Goal: Task Accomplishment & Management: Complete application form

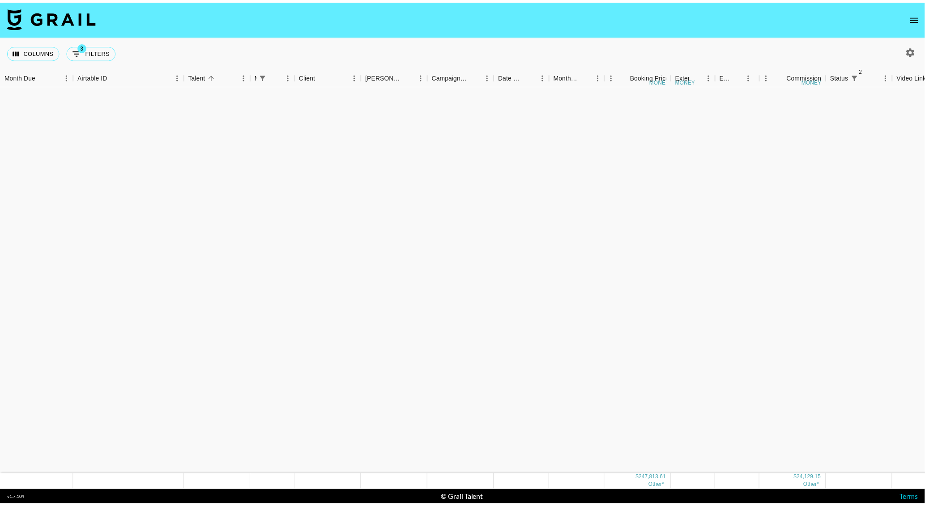
scroll to position [571, 0]
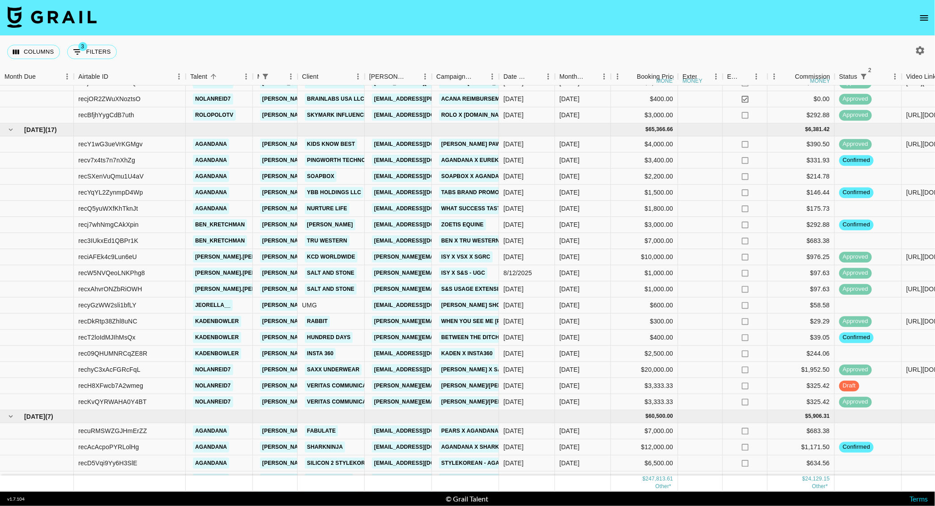
click at [919, 20] on icon "open drawer" at bounding box center [924, 18] width 11 height 11
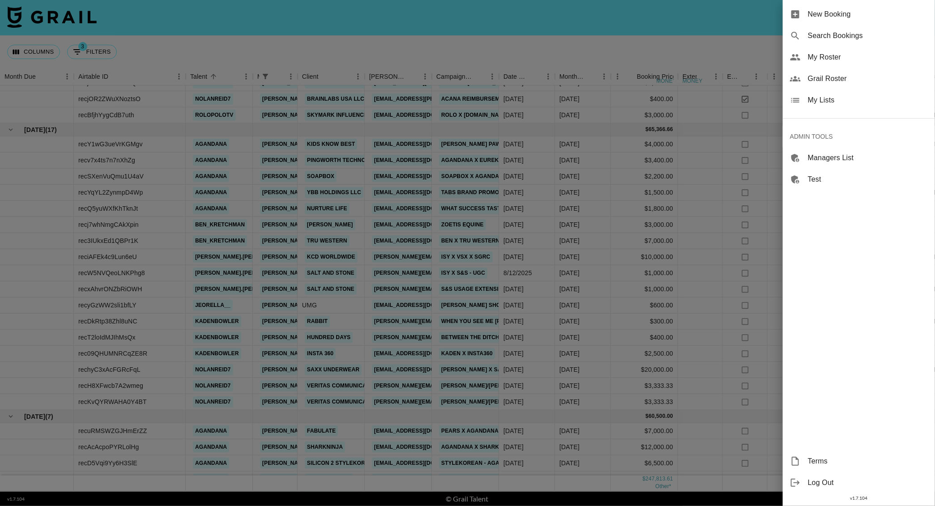
click at [841, 5] on div "New Booking" at bounding box center [859, 14] width 152 height 21
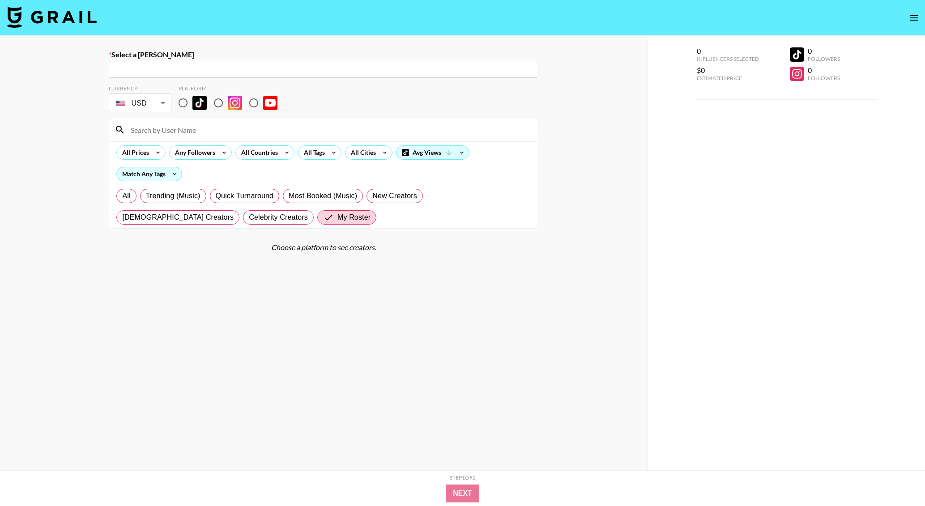
click at [235, 68] on input "text" at bounding box center [323, 69] width 419 height 10
paste input "[EMAIL_ADDRESS][DOMAIN_NAME]"
click at [214, 89] on li "Add New Booker "alyssa@bysuperbloom.com"" at bounding box center [324, 88] width 430 height 14
type input "Add New Booker "alyssa@bysuperbloom.com""
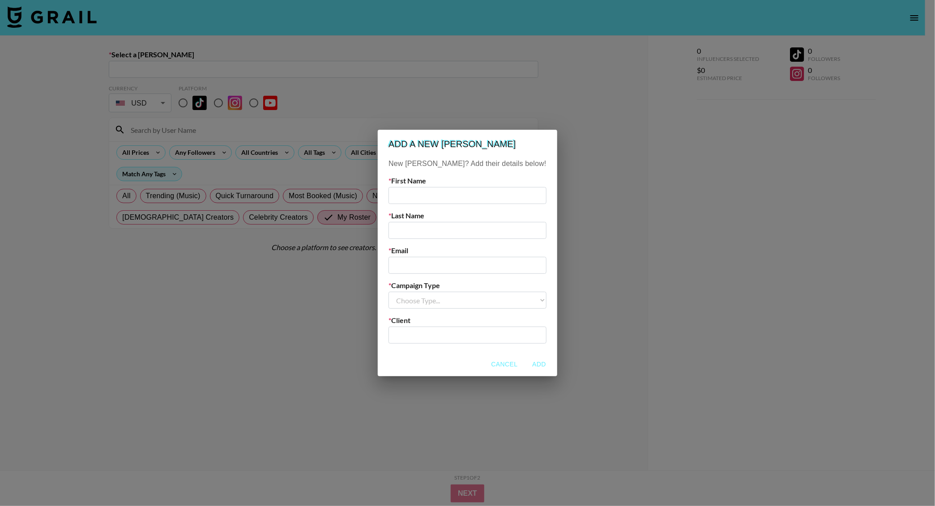
click at [419, 257] on input "email" at bounding box center [468, 265] width 158 height 17
paste input "[EMAIL_ADDRESS][DOMAIN_NAME]"
type input "[EMAIL_ADDRESS][DOMAIN_NAME]"
click at [429, 194] on input "text" at bounding box center [468, 195] width 158 height 17
type input "Alyssa"
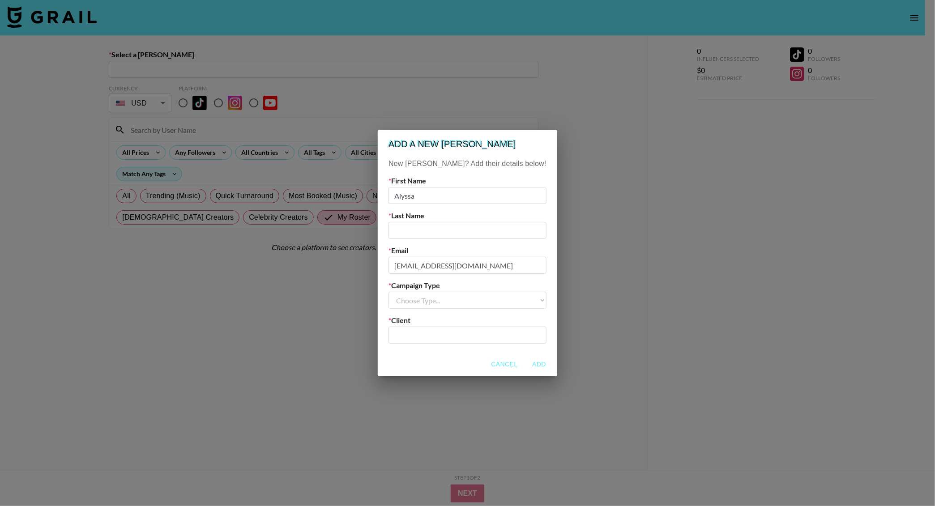
click at [440, 235] on input "text" at bounding box center [468, 230] width 158 height 17
type input "w"
type input "Wee"
click at [456, 305] on select "Choose Type... Song Promos Brand Promos" at bounding box center [468, 300] width 158 height 17
select select "Brand"
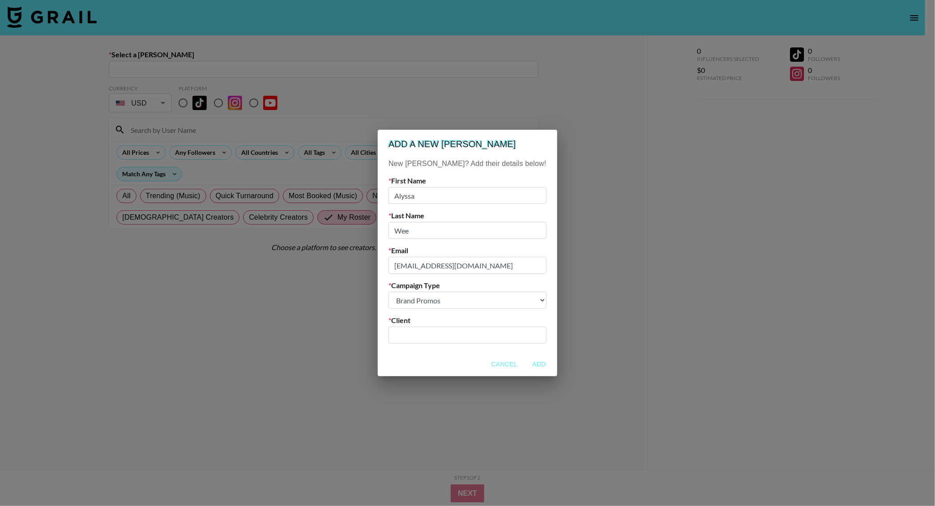
click at [407, 292] on select "Choose Type... Song Promos Brand Promos" at bounding box center [468, 300] width 158 height 17
click at [439, 334] on input "text" at bounding box center [467, 335] width 147 height 10
click at [423, 334] on input "text" at bounding box center [467, 335] width 147 height 10
click at [464, 360] on li "Add New Client: "Superbloom"" at bounding box center [467, 354] width 121 height 14
type input "Superbloom"
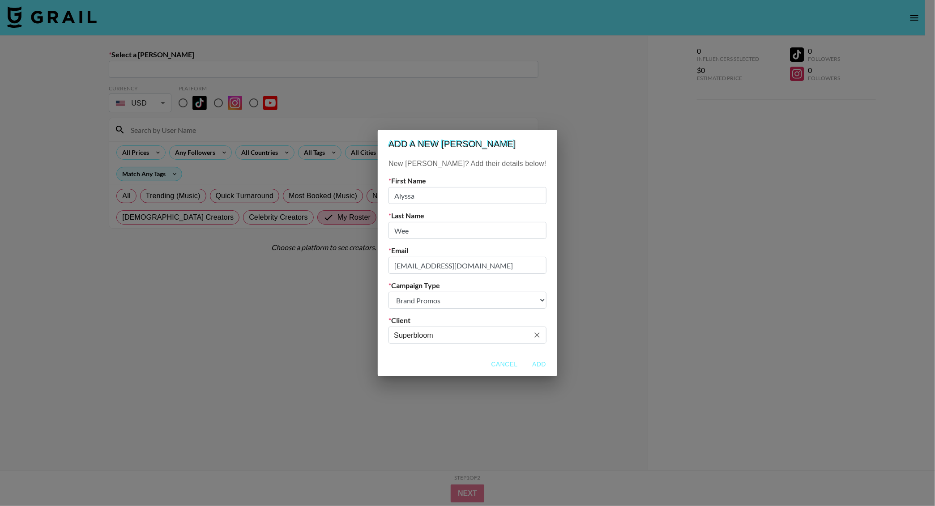
click at [525, 360] on button "Add" at bounding box center [539, 364] width 29 height 17
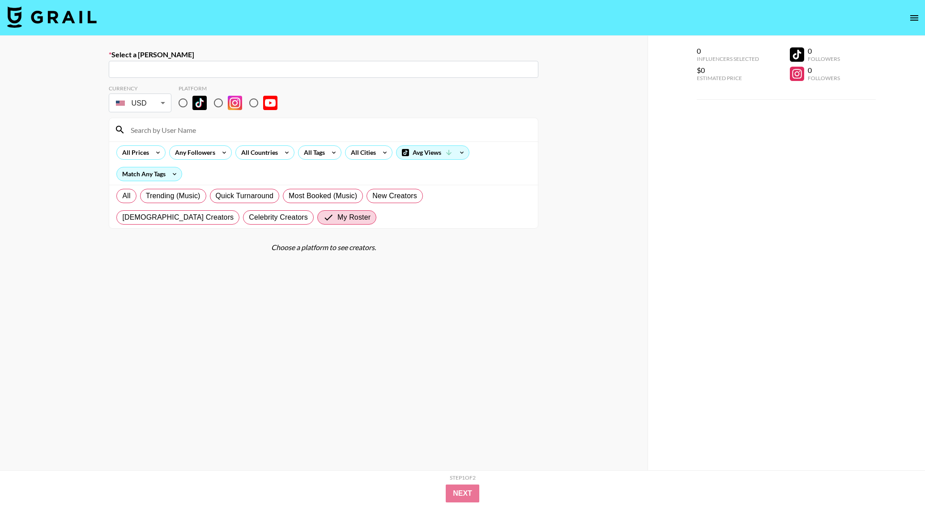
click at [53, 115] on div "Select a Booker ​ Currency USD USD ​ Platform All Prices Any Followers All Coun…" at bounding box center [324, 285] width 648 height 498
type input "alyssa@bysuperbloom.com: Alyssa Wee -- Superbloom -- mVTX4p2NTPSjpm07ALHDQk9piX…"
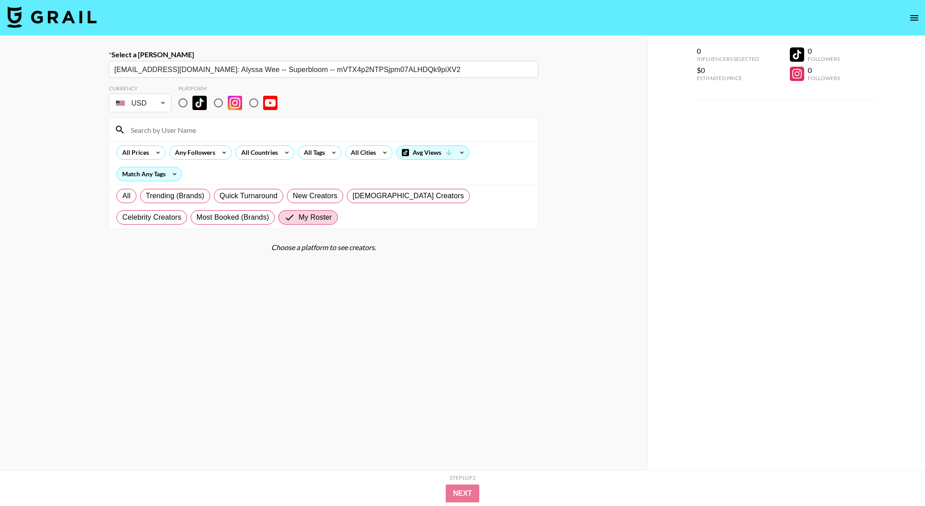
click at [183, 107] on input "radio" at bounding box center [183, 103] width 19 height 19
radio input "true"
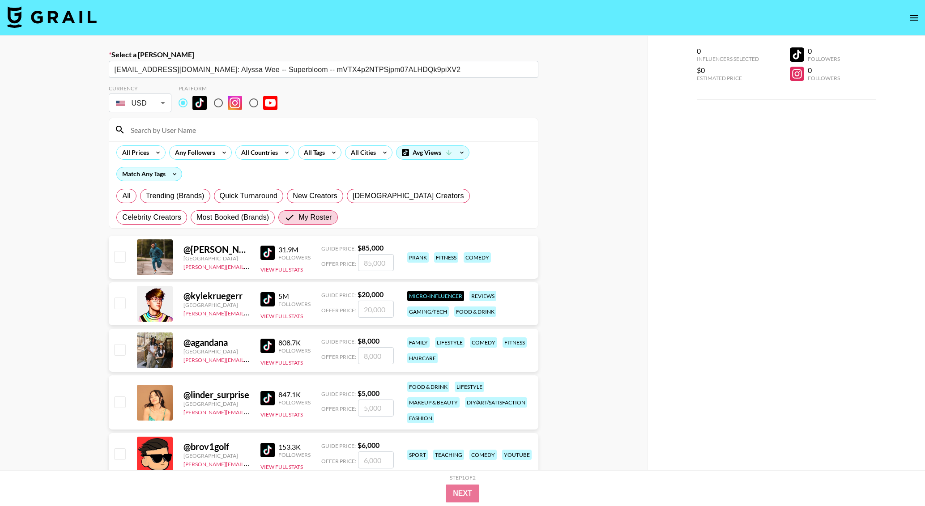
click at [194, 132] on input at bounding box center [328, 130] width 407 height 14
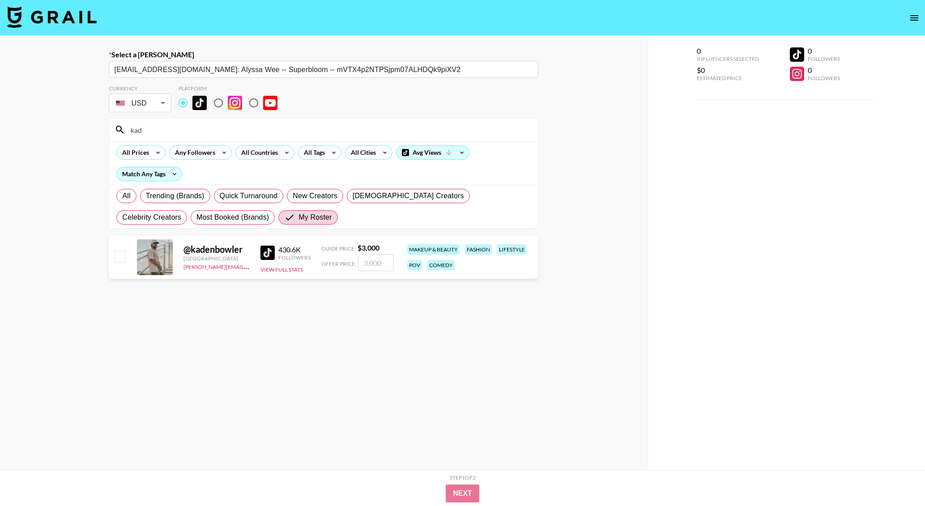
type input "kad"
click at [383, 265] on input "number" at bounding box center [376, 262] width 36 height 17
type input "1"
checkbox input "true"
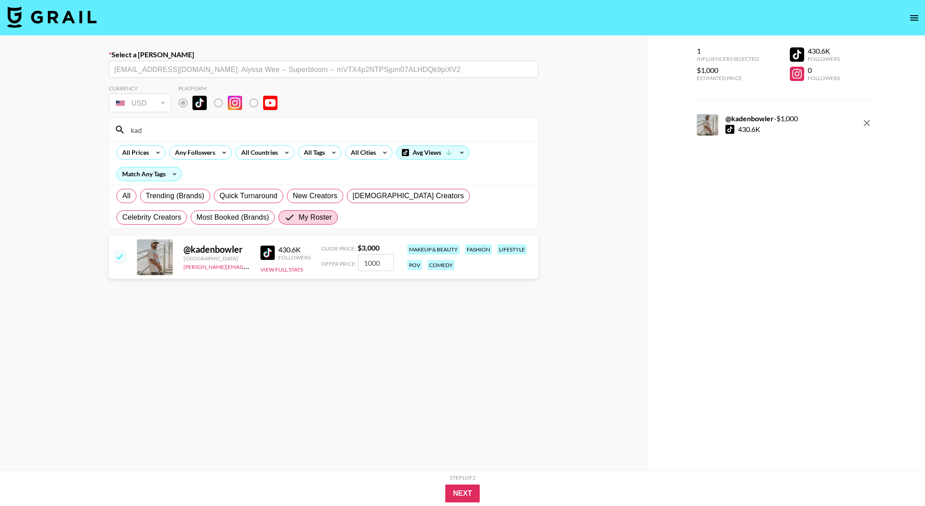
type input "1000"
click at [457, 483] on div "Step 1 of 2 View Summary" at bounding box center [462, 480] width 501 height 10
click at [457, 493] on button "Next" at bounding box center [462, 494] width 34 height 18
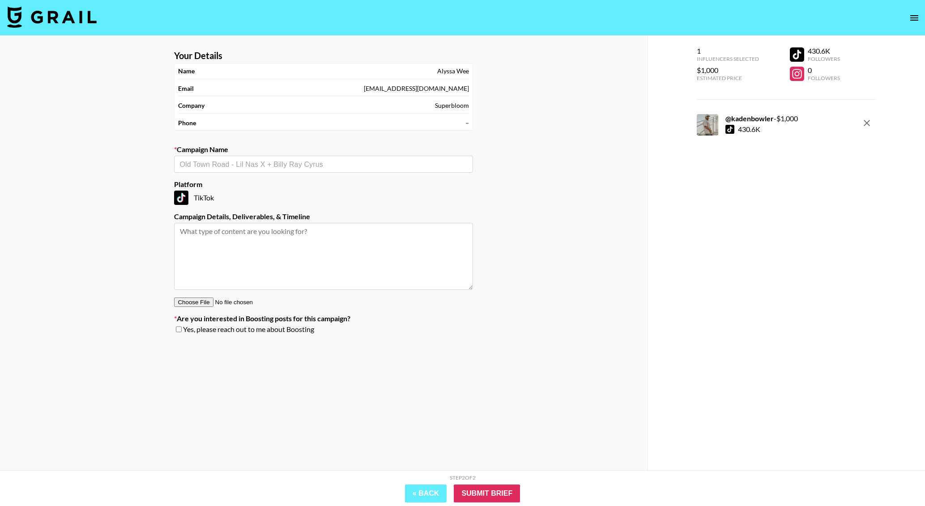
click at [242, 167] on input "text" at bounding box center [324, 164] width 288 height 10
click at [302, 186] on li "Add New Campaign: "Oats Overnight UGC x Kaden Bowler"" at bounding box center [324, 185] width 299 height 14
type input "Oats Overnight UGC x Kaden Bowler"
click at [484, 483] on div "Step 2 of 2 View Summary" at bounding box center [462, 480] width 501 height 10
click at [485, 493] on input "Submit Brief" at bounding box center [487, 494] width 66 height 18
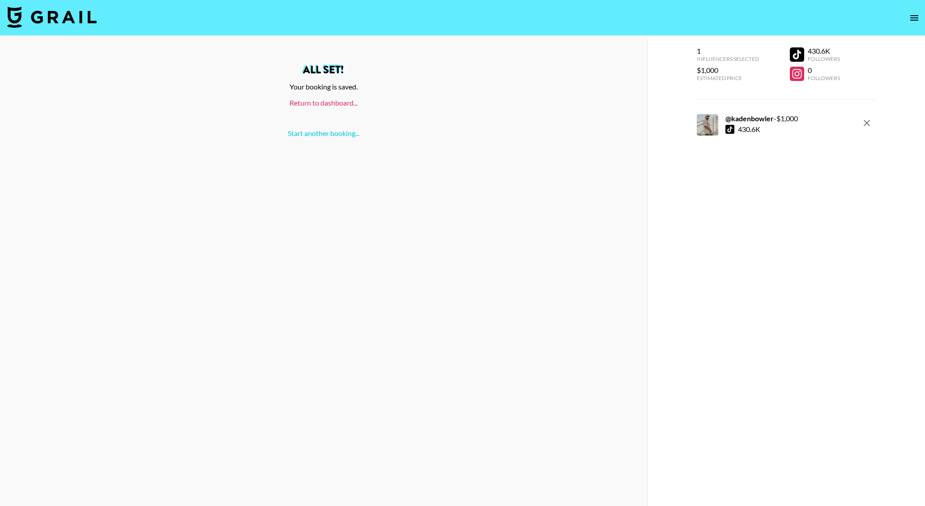
click at [341, 103] on link "Return to dashboard..." at bounding box center [324, 102] width 68 height 9
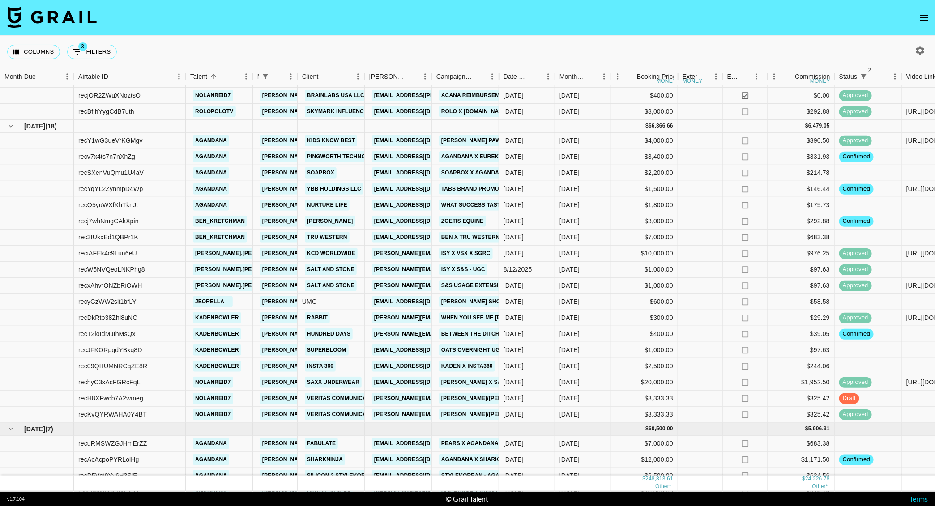
scroll to position [605, 0]
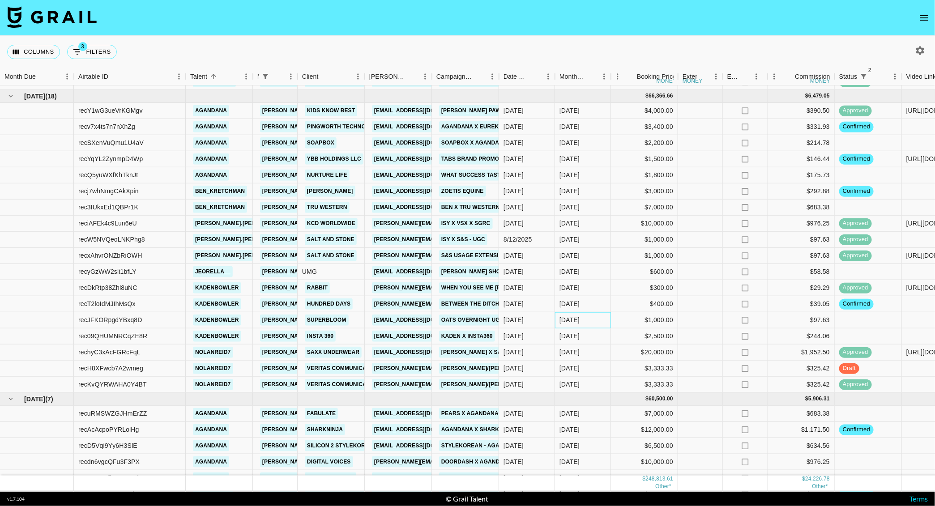
click at [573, 319] on div "Sep '25" at bounding box center [570, 320] width 20 height 9
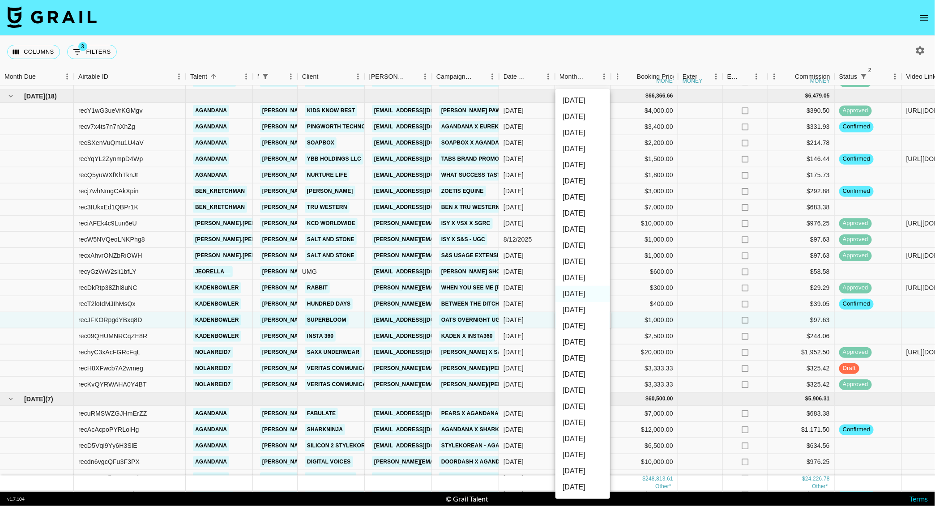
click at [578, 282] on li "Oct '25" at bounding box center [583, 278] width 55 height 16
type input "Oct '25"
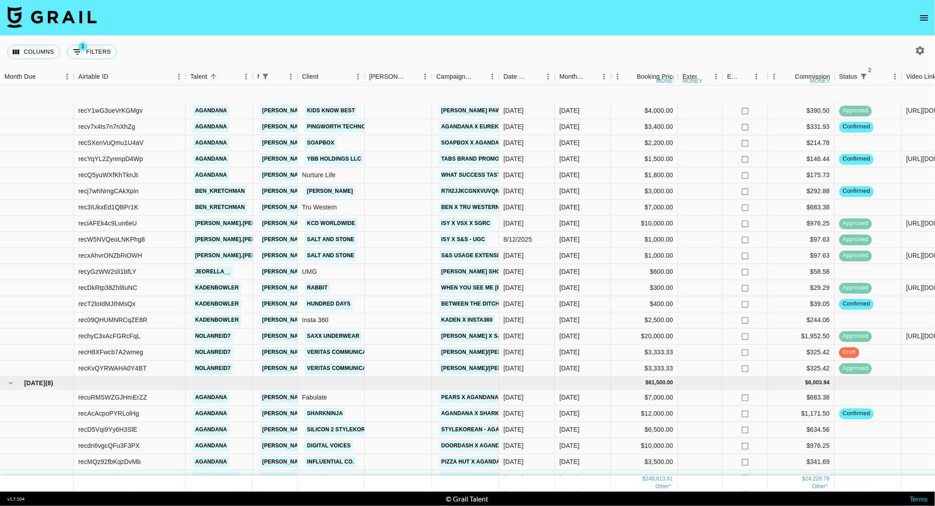
scroll to position [658, 0]
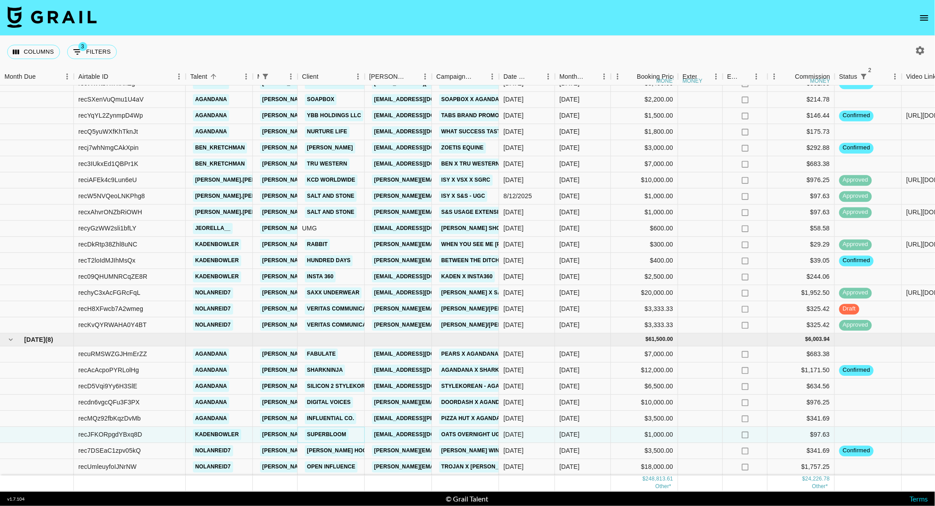
click at [337, 430] on link "Superbloom" at bounding box center [327, 435] width 44 height 11
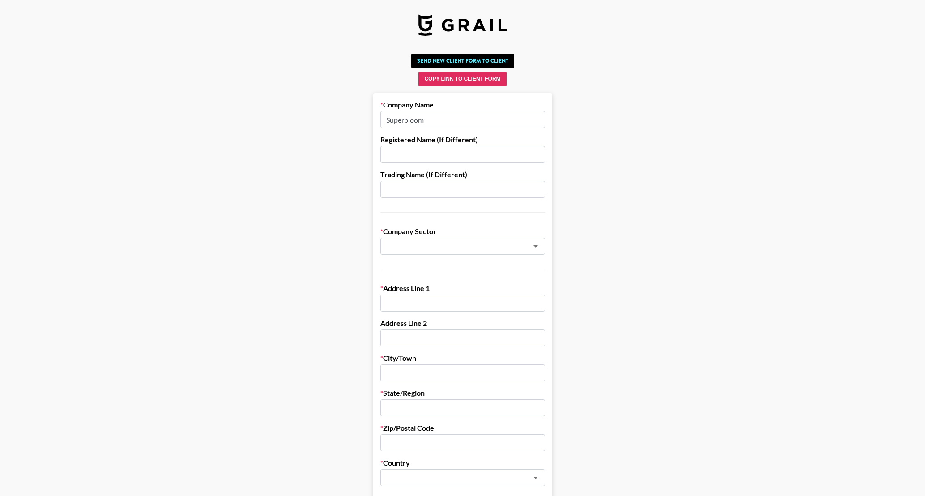
click at [440, 123] on input "Superbloom" at bounding box center [462, 119] width 165 height 17
click at [434, 155] on input "text" at bounding box center [462, 154] width 165 height 17
paste input "Superfiliate Inc"
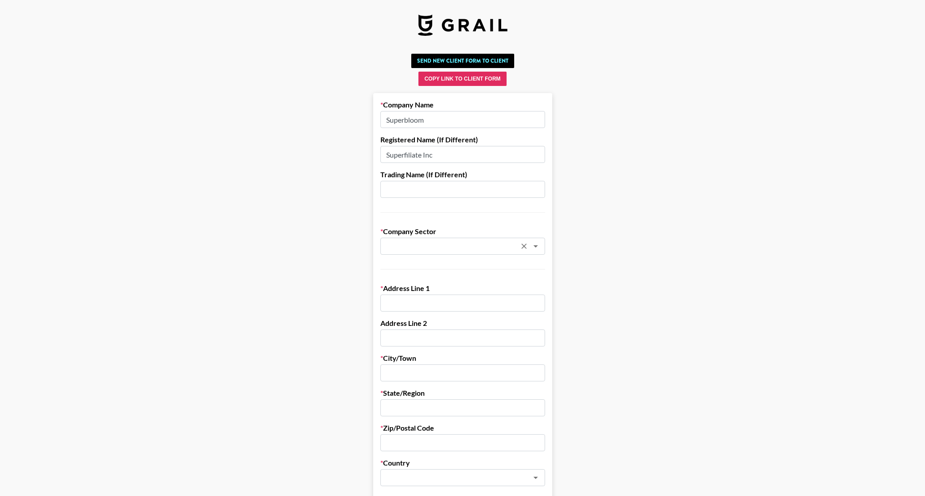
type input "Superfiliate Inc"
click at [516, 242] on input "text" at bounding box center [451, 246] width 130 height 10
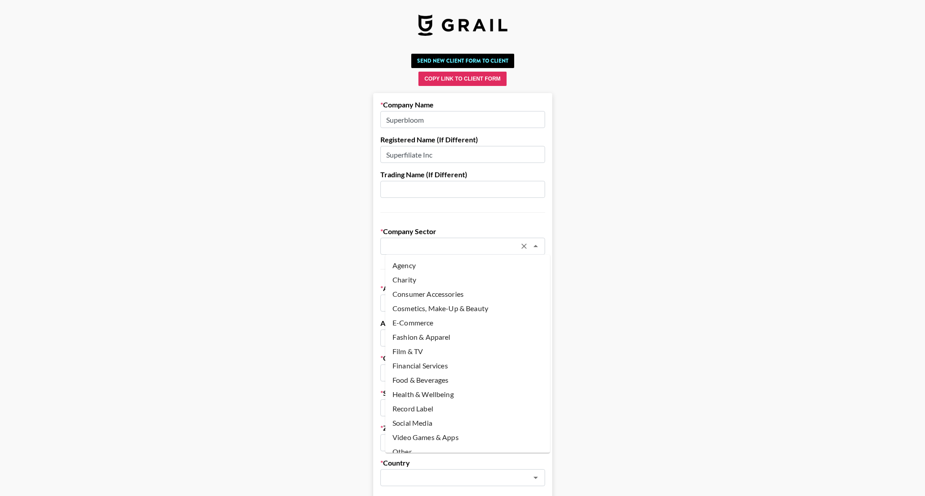
click at [439, 265] on li "Agency" at bounding box center [467, 265] width 165 height 14
type input "Agency"
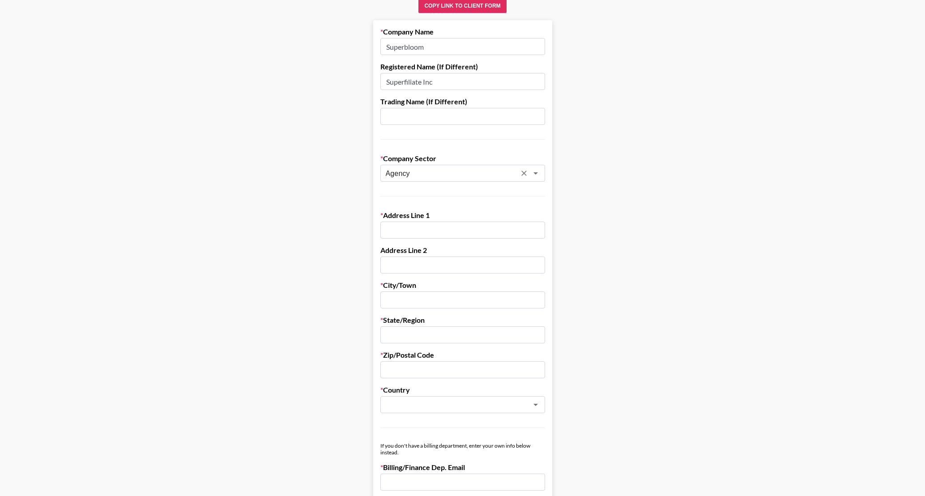
scroll to position [74, 0]
click at [402, 222] on input "text" at bounding box center [462, 229] width 165 height 17
paste input "[STREET_ADDRESS][PERSON_NAME]"
click at [455, 227] on input "[STREET_ADDRESS][PERSON_NAME]" at bounding box center [462, 229] width 165 height 17
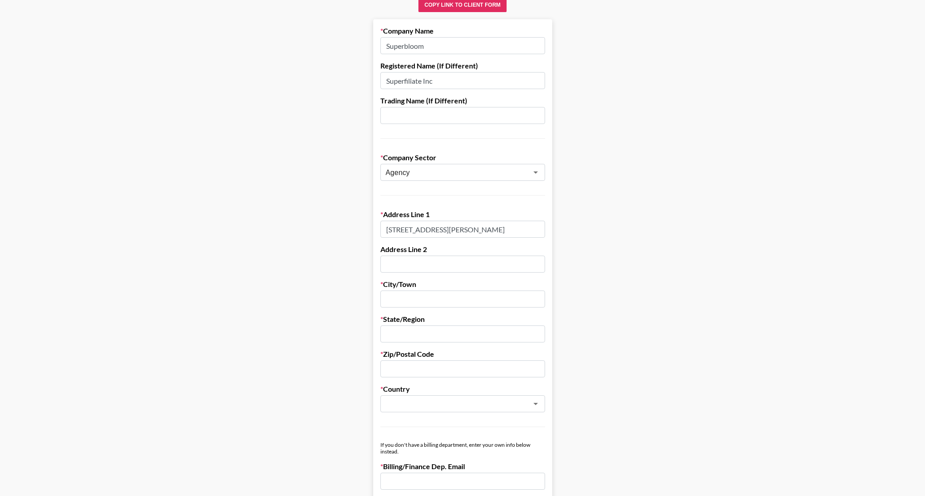
type input "[STREET_ADDRESS][PERSON_NAME]"
click at [424, 296] on input "text" at bounding box center [462, 299] width 165 height 17
paste input "[GEOGRAPHIC_DATA]"
type input "[GEOGRAPHIC_DATA]"
click at [415, 333] on input "text" at bounding box center [462, 333] width 165 height 17
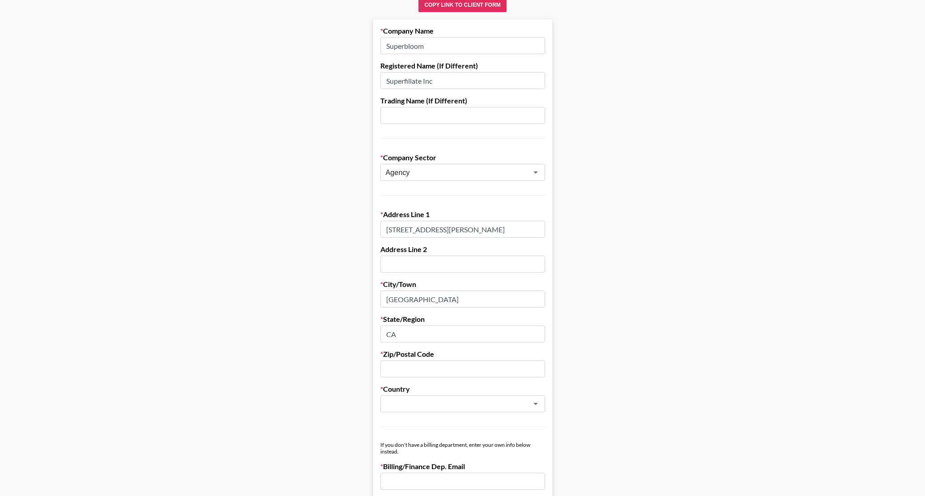
type input "CA"
click at [415, 362] on input "text" at bounding box center [462, 368] width 165 height 17
paste input "90291"
type input "90291"
click at [432, 403] on input "text" at bounding box center [451, 404] width 130 height 10
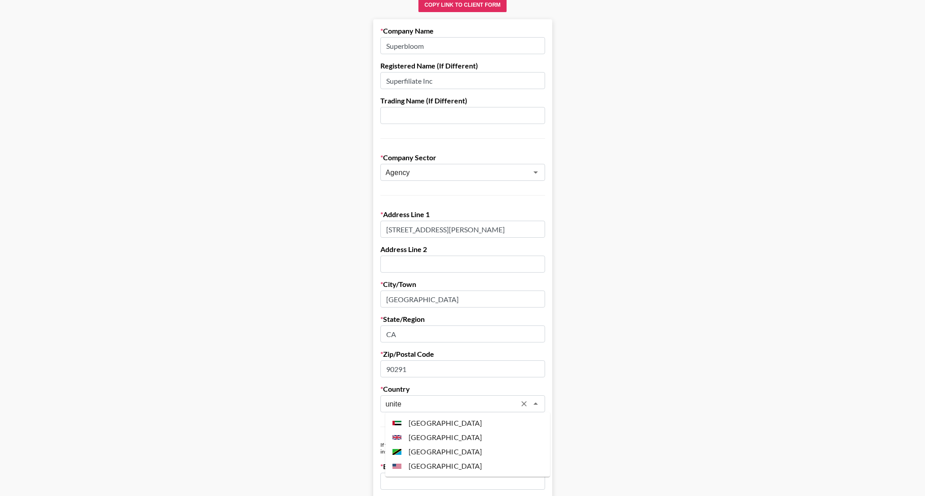
click at [440, 463] on li "[GEOGRAPHIC_DATA]" at bounding box center [467, 466] width 165 height 14
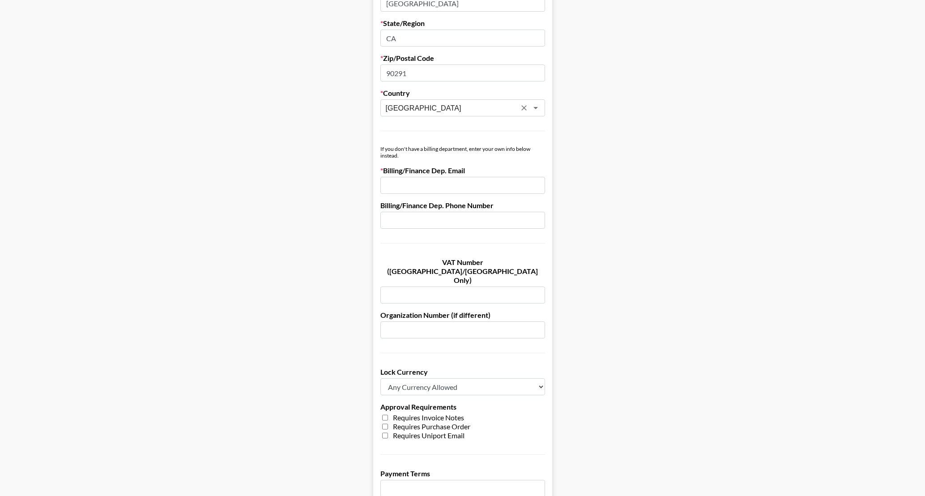
scroll to position [371, 0]
type input "[GEOGRAPHIC_DATA]"
click at [432, 186] on input "email" at bounding box center [462, 184] width 165 height 17
paste input "[EMAIL_ADDRESS][DOMAIN_NAME]"
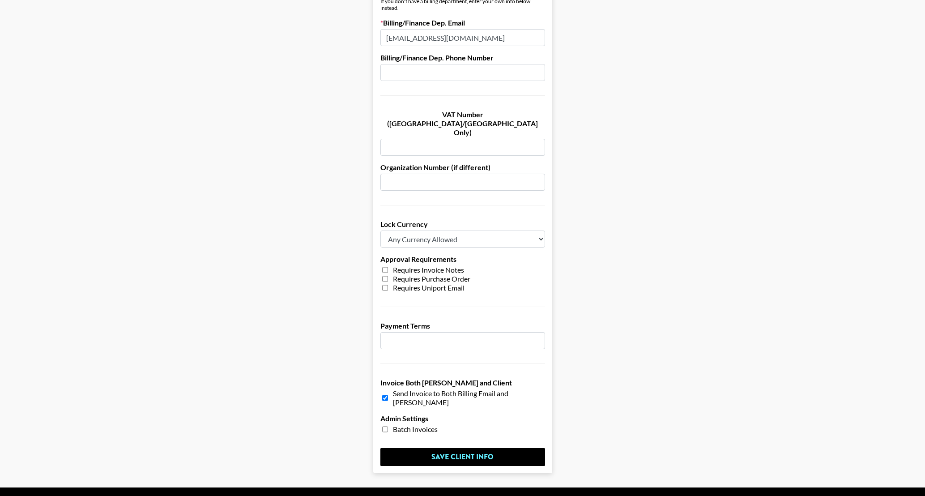
scroll to position [528, 0]
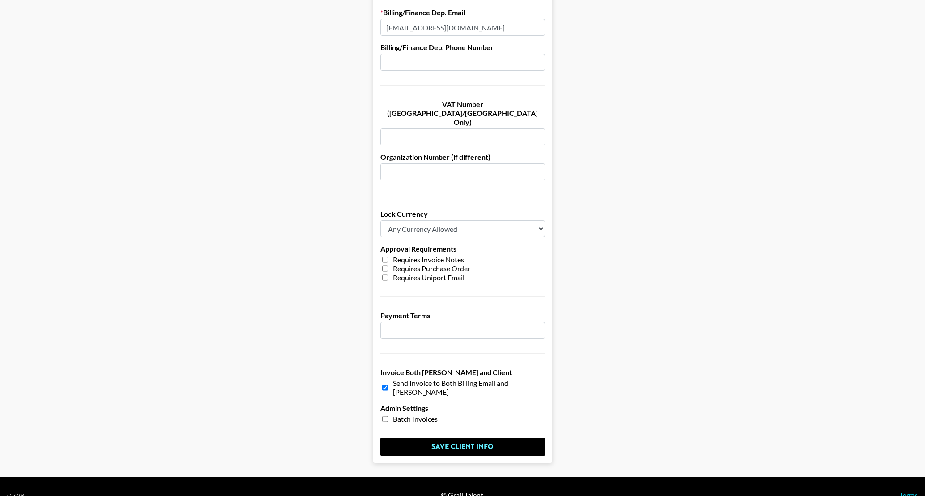
type input "[EMAIL_ADDRESS][DOMAIN_NAME]"
click at [403, 322] on input "number" at bounding box center [462, 330] width 165 height 17
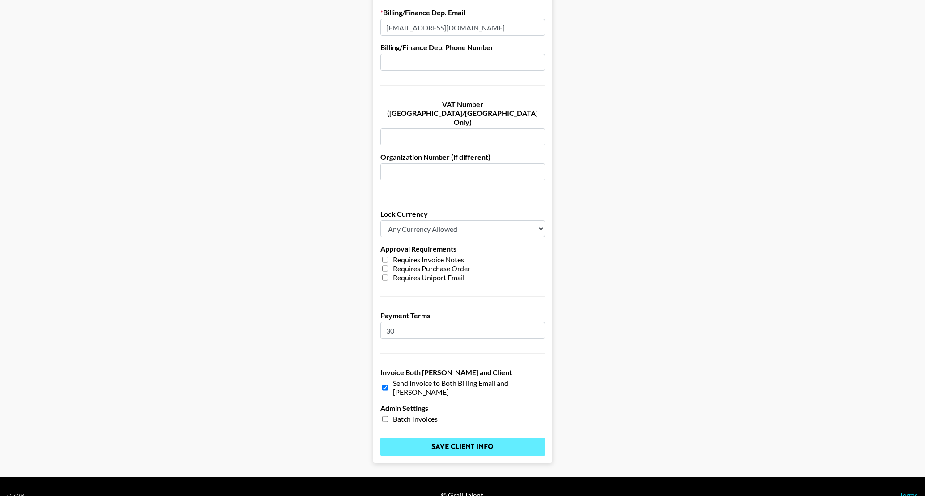
type input "30"
click at [485, 438] on input "Save Client Info" at bounding box center [462, 447] width 165 height 18
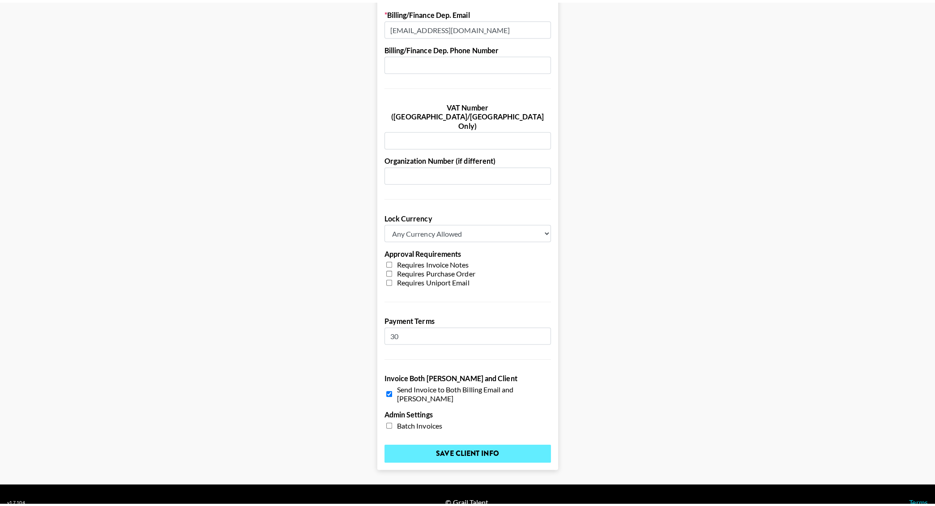
scroll to position [0, 0]
